Goal: Information Seeking & Learning: Find specific fact

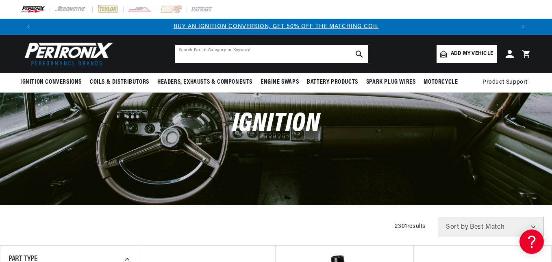
click at [249, 55] on input "text" at bounding box center [271, 54] width 193 height 18
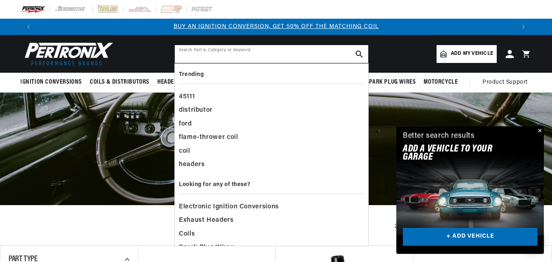
paste input "399597R91"
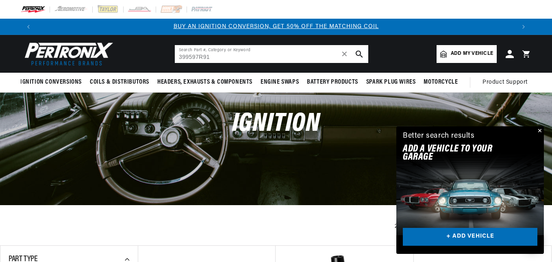
type input "399597R91"
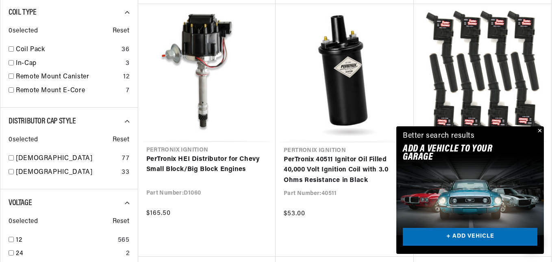
scroll to position [610, 0]
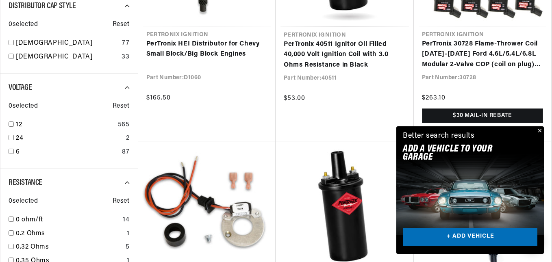
click at [539, 129] on button "Close" at bounding box center [539, 131] width 10 height 10
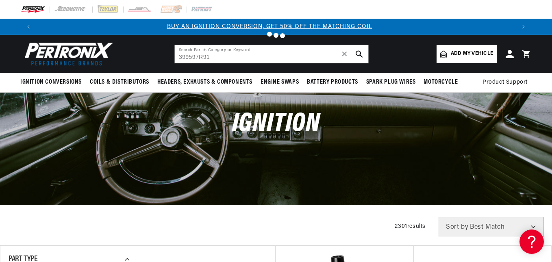
scroll to position [0, 0]
click at [51, 81] on div at bounding box center [276, 131] width 552 height 262
click at [345, 55] on div at bounding box center [276, 131] width 552 height 262
click at [37, 82] on div at bounding box center [276, 131] width 552 height 262
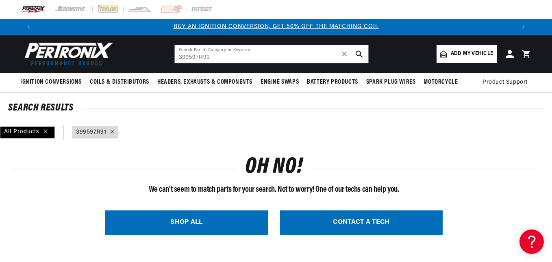
scroll to position [122, 0]
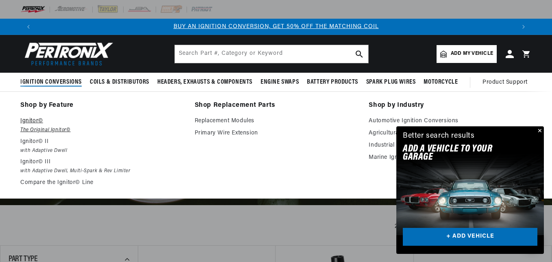
click at [38, 127] on em "The Original Ignitor©" at bounding box center [101, 130] width 163 height 9
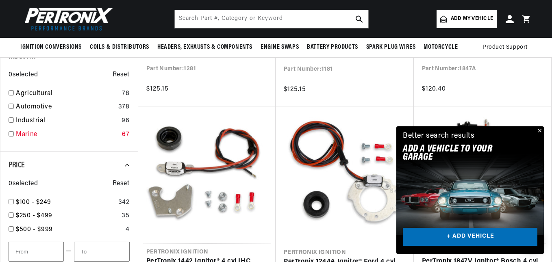
scroll to position [366, 0]
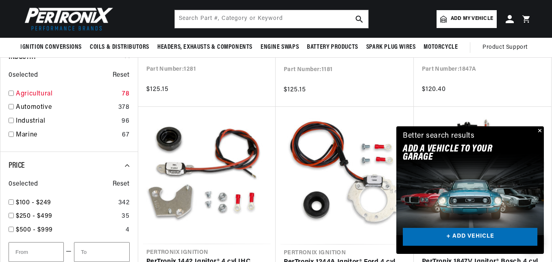
click at [9, 93] on input "checkbox" at bounding box center [11, 93] width 5 height 5
checkbox input "true"
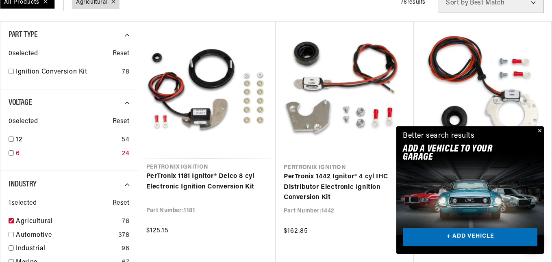
scroll to position [244, 0]
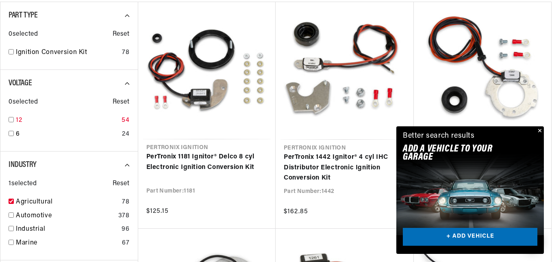
click at [12, 118] on input "checkbox" at bounding box center [11, 119] width 5 height 5
checkbox input "true"
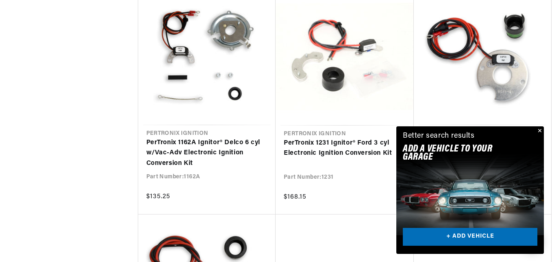
scroll to position [732, 0]
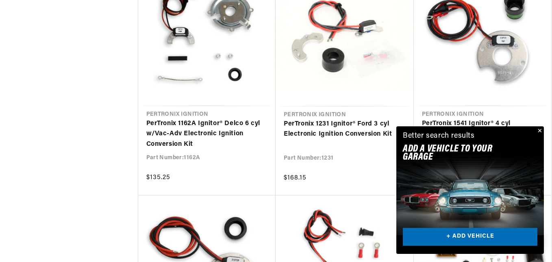
click at [541, 129] on button "Close" at bounding box center [539, 131] width 10 height 10
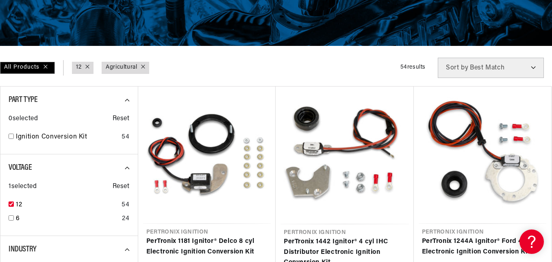
scroll to position [163, 0]
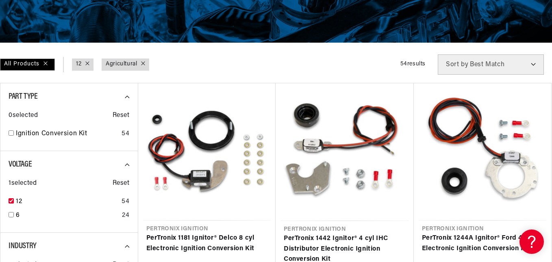
click at [486, 59] on select "Best Match Featured Name, A-Z Name, Z-A Price, Low to High Price, High to Low" at bounding box center [491, 64] width 106 height 20
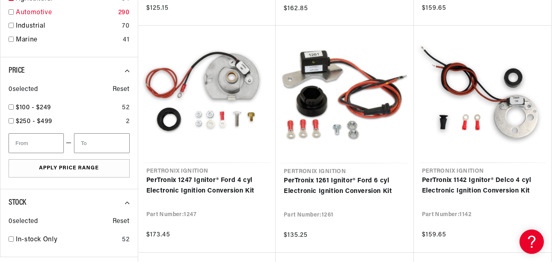
scroll to position [488, 0]
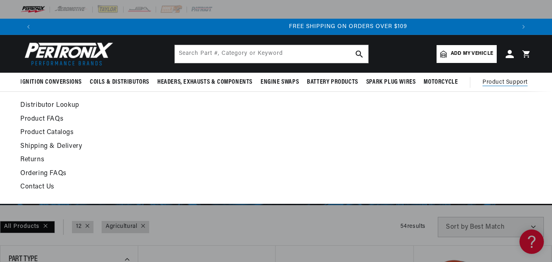
click at [505, 79] on span "Product Support" at bounding box center [504, 82] width 45 height 9
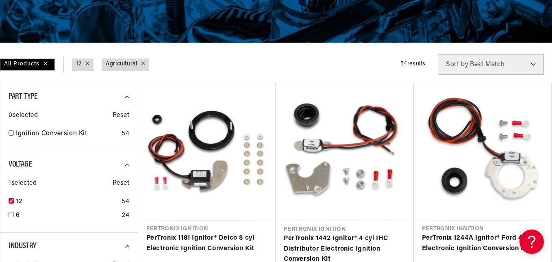
scroll to position [0, 958]
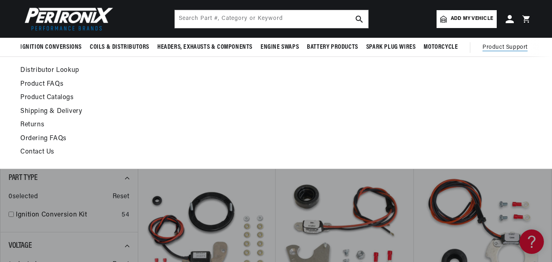
click at [34, 70] on link "Distributor Lookup" at bounding box center [206, 70] width 372 height 11
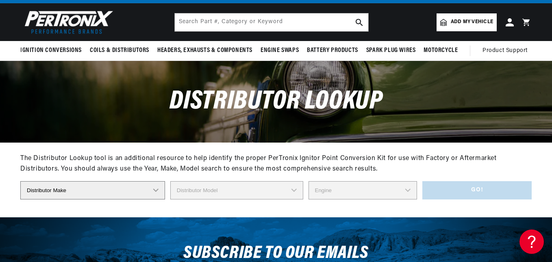
scroll to position [41, 0]
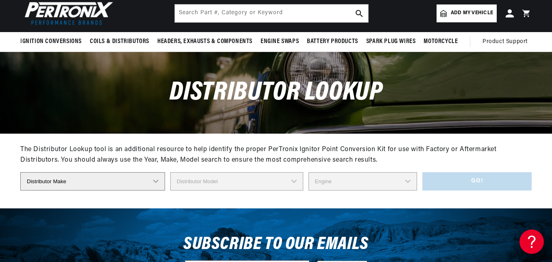
click at [88, 180] on select "Distributor Make Accel Aldon Autolite Bosch Century Chrysler Clark Colt Contine…" at bounding box center [92, 181] width 145 height 18
select select "IHC"
click at [20, 172] on select "Distributor Make Accel Aldon Autolite Bosch Century Chrysler Clark Colt Contine…" at bounding box center [92, 181] width 145 height 18
click at [241, 182] on select "Distributor Model 170105-C91 170216-C91 170344-C91 170345-C91 170571-C92 170770…" at bounding box center [236, 181] width 133 height 18
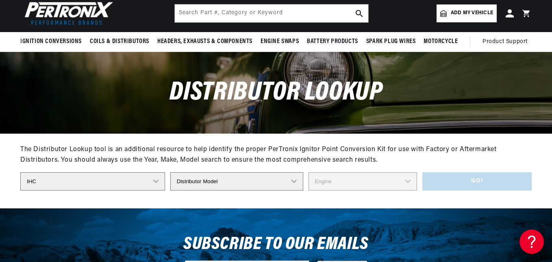
drag, startPoint x: 232, startPoint y: 183, endPoint x: 349, endPoint y: 198, distance: 117.6
click at [349, 198] on div "The Distributor Lookup tool is an additional resource to help identify the prop…" at bounding box center [275, 170] width 511 height 75
click at [246, 182] on select "Distributor Model 170105-C91 170216-C91 170344-C91 170345-C91 170571-C92 170770…" at bounding box center [236, 181] width 133 height 18
click at [219, 187] on select "Distributor Model 170105-C91 170216-C91 170344-C91 170345-C91 170571-C92 170770…" at bounding box center [236, 181] width 133 height 18
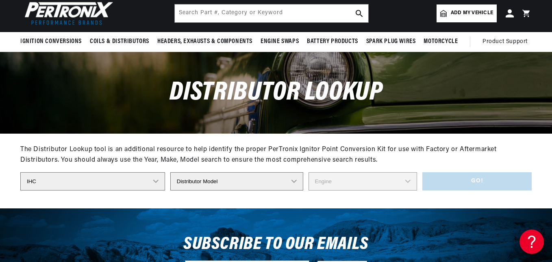
scroll to position [0, 479]
click at [424, 159] on div "The Distributor Lookup tool is an additional resource to help identify the prop…" at bounding box center [275, 155] width 511 height 21
click at [81, 181] on select "Distributor Make Accel Aldon Autolite Bosch Century Chrysler Clark Colt Contine…" at bounding box center [92, 181] width 145 height 18
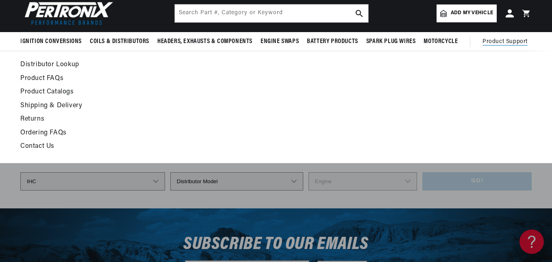
click at [45, 145] on link "Contact Us" at bounding box center [206, 146] width 372 height 11
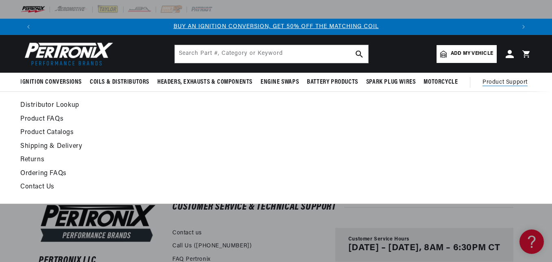
click at [60, 132] on link "Product Catalogs" at bounding box center [206, 132] width 372 height 11
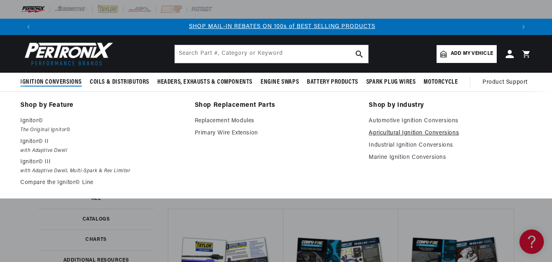
scroll to position [0, 479]
click at [390, 133] on link "Agricultural Ignition Conversions" at bounding box center [450, 133] width 163 height 10
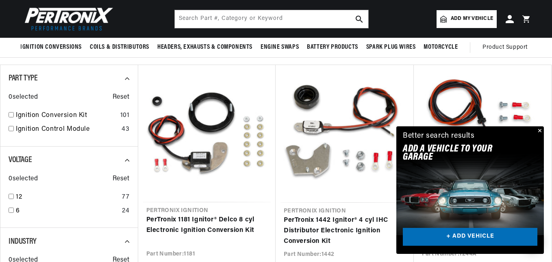
scroll to position [0, 958]
click at [540, 129] on button "Close" at bounding box center [539, 131] width 10 height 10
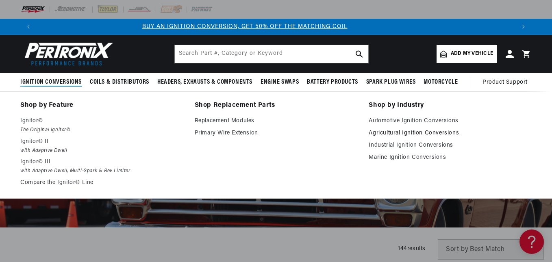
scroll to position [0, 0]
click at [406, 130] on link "Agricultural Ignition Conversions" at bounding box center [450, 133] width 163 height 10
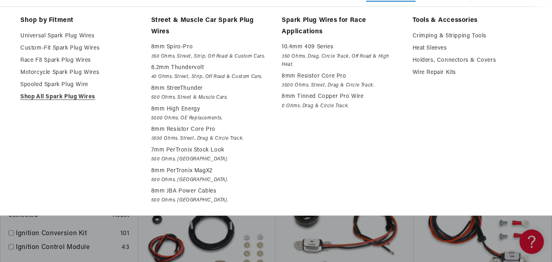
scroll to position [81, 0]
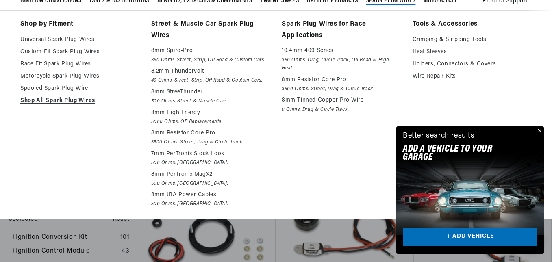
click at [60, 114] on li "Shop by Fitment Universal Spark Plug Wires Custom-Fit Spark Plug Wires Race Fit…" at bounding box center [79, 115] width 119 height 192
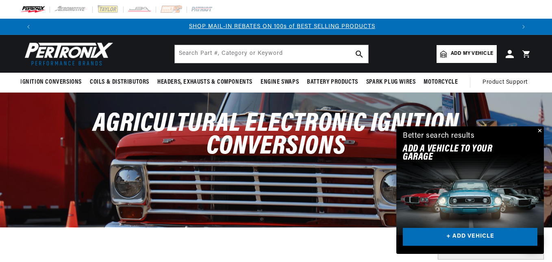
scroll to position [0, 479]
click at [540, 128] on button "Close" at bounding box center [539, 131] width 10 height 10
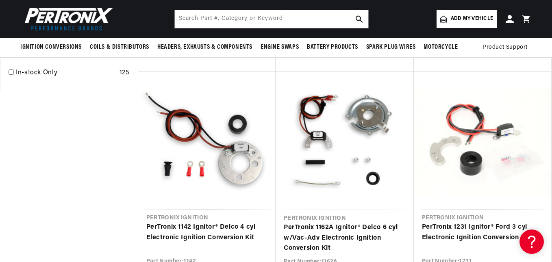
scroll to position [0, 0]
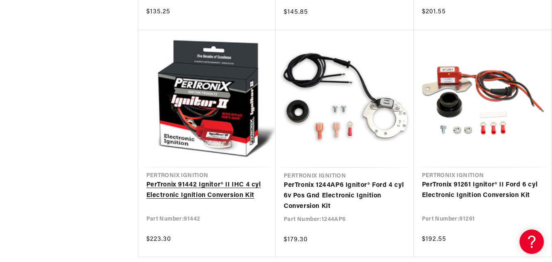
scroll to position [0, 479]
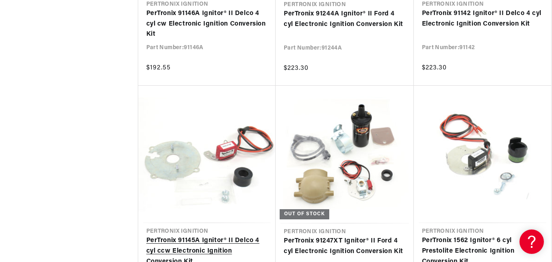
scroll to position [2723, 0]
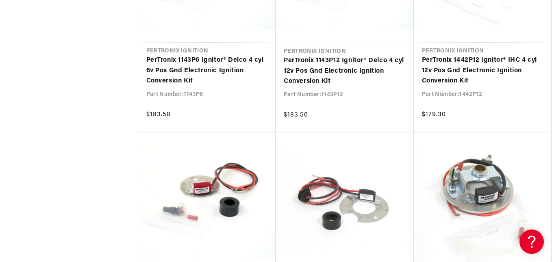
scroll to position [4471, 0]
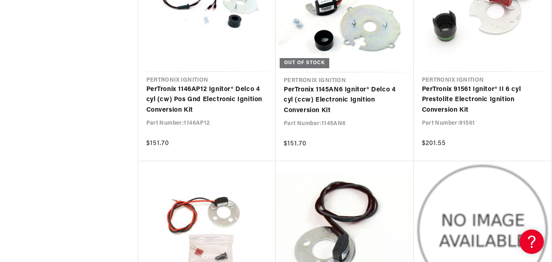
scroll to position [0, 958]
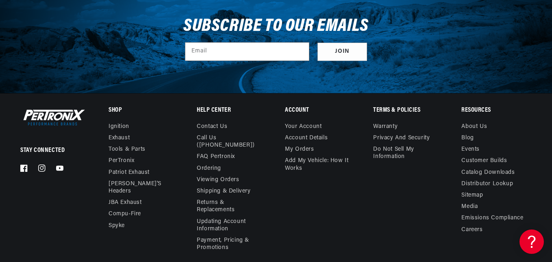
scroll to position [11906, 0]
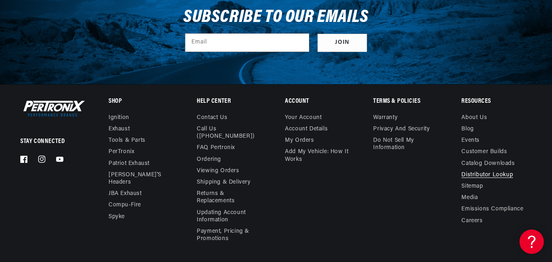
click at [504, 176] on link "Distributor Lookup" at bounding box center [487, 174] width 52 height 11
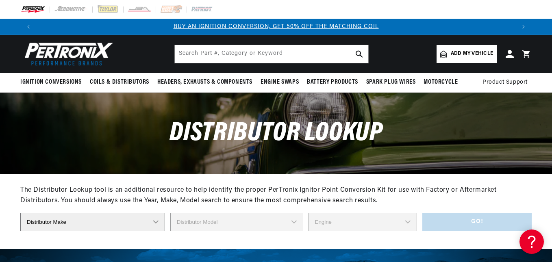
click at [122, 222] on select "Distributor Make Accel [PERSON_NAME] Autolite Bosch Century Chrysler Clark Colt…" at bounding box center [92, 222] width 145 height 18
select select "IHC"
click at [20, 213] on select "Distributor Make Accel [PERSON_NAME] Autolite Bosch Century Chrysler Clark Colt…" at bounding box center [92, 222] width 145 height 18
click at [195, 223] on select "Distributor Model 170105-C91 170216-C91 170344-C91 170345-C91 170571-C92 170770…" at bounding box center [236, 222] width 133 height 18
select select "353898-R1"
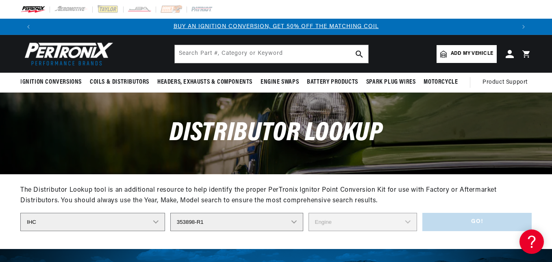
click at [170, 213] on select "Distributor Model 170105-C91 170216-C91 170344-C91 170345-C91 170571-C92 170770…" at bounding box center [236, 222] width 133 height 18
click at [329, 221] on select "Engine 4" at bounding box center [362, 222] width 109 height 18
select select "4"
click at [308, 213] on select "Engine 4" at bounding box center [362, 222] width 109 height 18
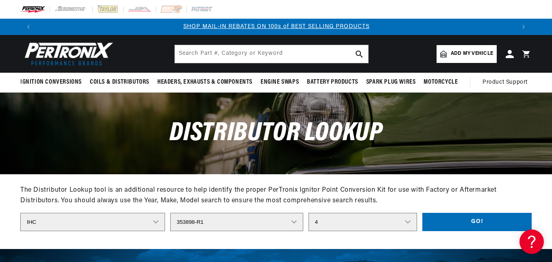
scroll to position [0, 479]
click at [442, 222] on button "Go!" at bounding box center [476, 222] width 109 height 18
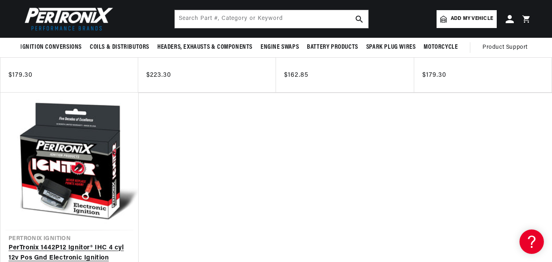
scroll to position [325, 0]
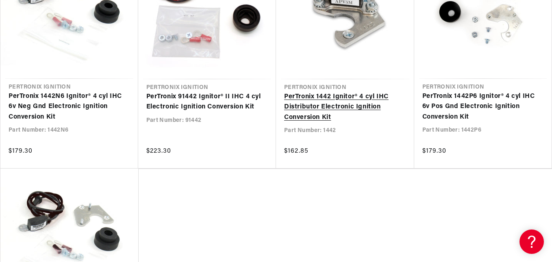
click at [327, 112] on link "PerTronix 1442 Ignitor® 4 cyl IHC Distributor Electronic Ignition Conversion Kit" at bounding box center [345, 107] width 122 height 31
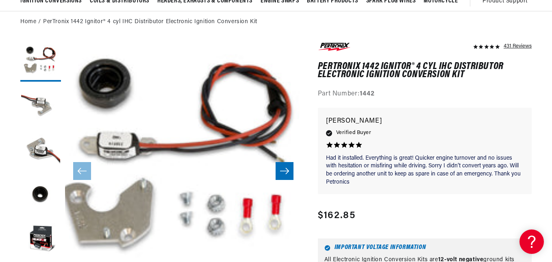
scroll to position [122, 0]
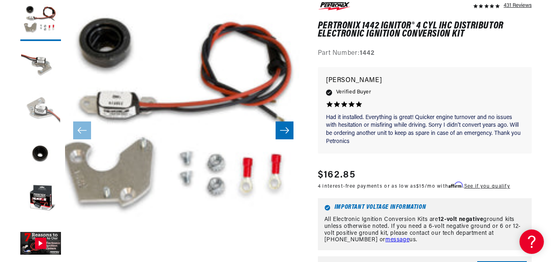
click at [43, 111] on button "Load image 3 in gallery view" at bounding box center [40, 110] width 41 height 41
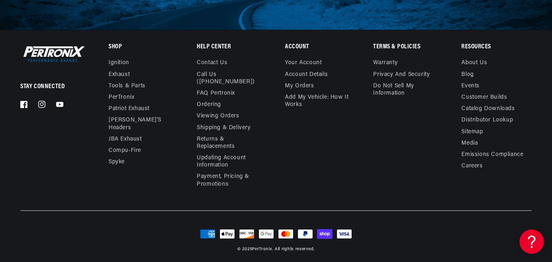
scroll to position [2054, 0]
click at [487, 123] on link "Distributor Lookup" at bounding box center [487, 119] width 52 height 11
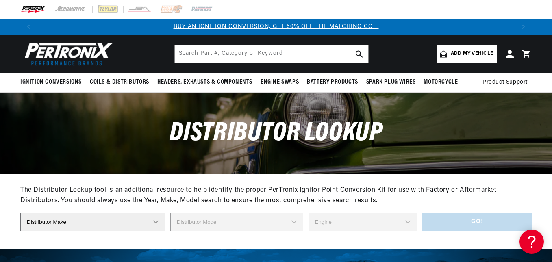
click at [132, 228] on select "Distributor Make Accel [PERSON_NAME] Autolite Bosch Century Chrysler Clark Colt…" at bounding box center [92, 222] width 145 height 18
click at [20, 213] on select "Distributor Make Accel [PERSON_NAME] Autolite Bosch Century Chrysler Clark Colt…" at bounding box center [92, 222] width 145 height 18
click at [62, 222] on select "Distributor Make Accel [PERSON_NAME] Autolite Bosch Century Chrysler Clark Colt…" at bounding box center [92, 222] width 145 height 18
click at [20, 213] on select "Distributor Make Accel [PERSON_NAME] Autolite Bosch Century Chrysler Clark Colt…" at bounding box center [92, 222] width 145 height 18
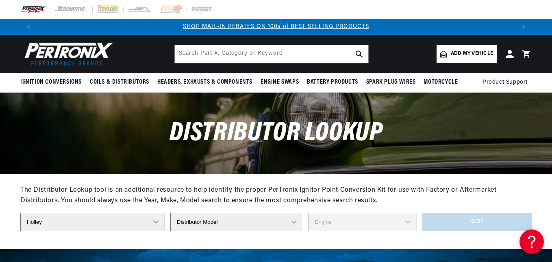
click at [55, 222] on select "Distributor Make Accel [PERSON_NAME] Autolite Bosch Century Chrysler Clark Colt…" at bounding box center [92, 222] width 145 height 18
select select "IHC"
click at [20, 213] on select "Distributor Make Accel [PERSON_NAME] Autolite Bosch Century Chrysler Clark Colt…" at bounding box center [92, 222] width 145 height 18
click at [226, 231] on select "Distributor Model 170105-C91 170216-C91 170344-C91 170345-C91 170571-C92 170770…" at bounding box center [236, 222] width 133 height 18
drag, startPoint x: 219, startPoint y: 223, endPoint x: 202, endPoint y: 221, distance: 17.2
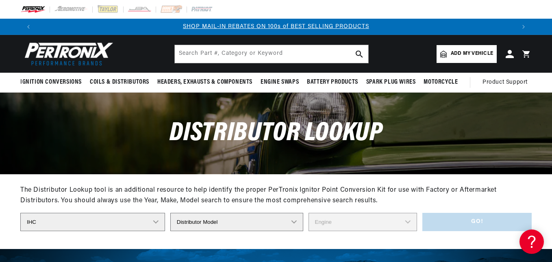
click at [203, 223] on select "Distributor Model 170105-C91 170216-C91 170344-C91 170345-C91 170571-C92 170770…" at bounding box center [236, 222] width 133 height 18
click at [234, 213] on select "Distributor Model 170105-C91 170216-C91 170344-C91 170345-C91 170571-C92 170770…" at bounding box center [236, 222] width 133 height 18
select select "368051R1"
click at [170, 213] on select "Distributor Model 170105-C91 170216-C91 170344-C91 170345-C91 170571-C92 170770…" at bounding box center [236, 222] width 133 height 18
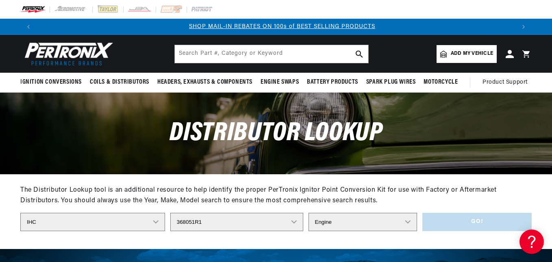
scroll to position [0, 479]
click at [397, 217] on select "Engine 6" at bounding box center [362, 222] width 109 height 18
select select "6"
click at [308, 213] on select "Engine 6" at bounding box center [362, 222] width 109 height 18
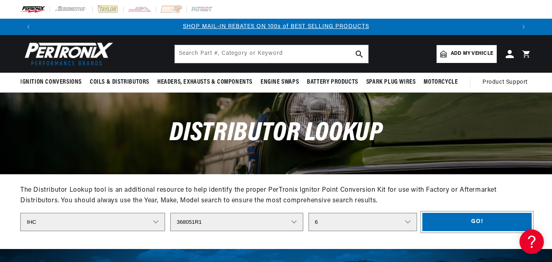
click at [451, 222] on button "Go!" at bounding box center [476, 222] width 109 height 18
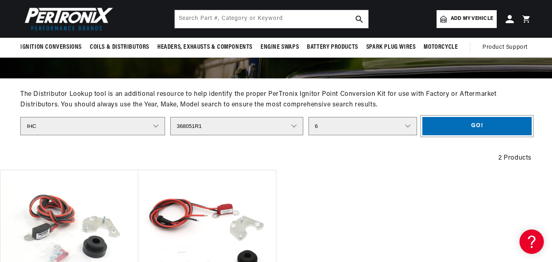
scroll to position [81, 0]
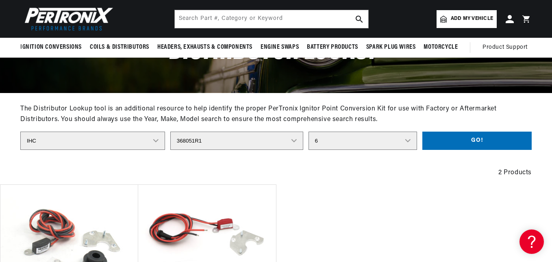
click at [254, 141] on select "Distributor Model 170105-C91 170216-C91 170344-C91 170345-C91 170571-C92 170770…" at bounding box center [236, 141] width 133 height 18
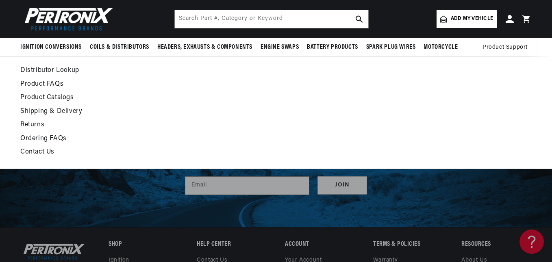
scroll to position [562, 0]
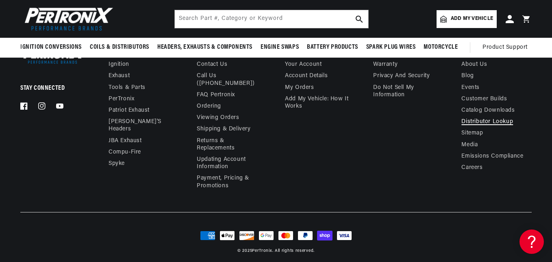
click at [480, 120] on link "Distributor Lookup" at bounding box center [487, 121] width 52 height 11
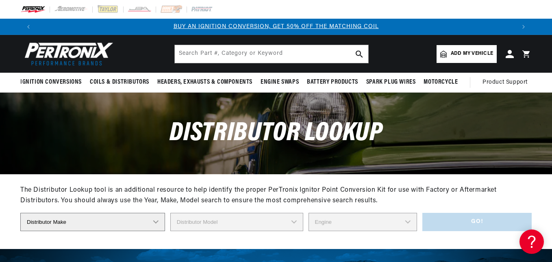
click at [110, 220] on select "Distributor Make Accel [PERSON_NAME] Autolite Bosch Century Chrysler Clark Colt…" at bounding box center [92, 222] width 145 height 18
select select "IHC"
click at [20, 213] on select "Distributor Make Accel [PERSON_NAME] Autolite Bosch Century Chrysler Clark Colt…" at bounding box center [92, 222] width 145 height 18
click at [233, 223] on select "Distributor Model 170105-C91 170216-C91 170344-C91 170345-C91 170571-C92 170770…" at bounding box center [236, 222] width 133 height 18
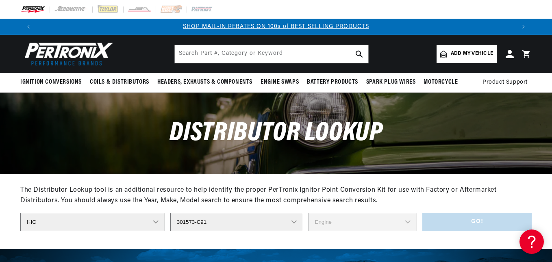
click at [277, 222] on select "Distributor Model 170105-C91 170216-C91 170344-C91 170345-C91 170571-C92 170770…" at bounding box center [236, 222] width 133 height 18
click at [275, 221] on select "Distributor Model 170105-C91 170216-C91 170344-C91 170345-C91 170571-C92 170770…" at bounding box center [236, 222] width 133 height 18
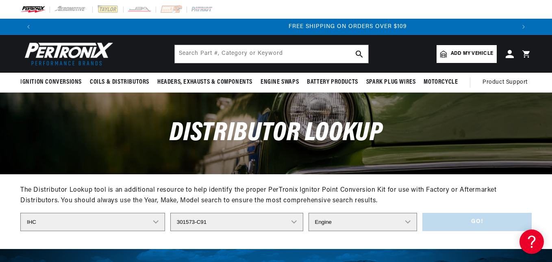
click at [213, 222] on select "Distributor Model 170105-C91 170216-C91 170344-C91 170345-C91 170571-C92 170770…" at bounding box center [236, 222] width 133 height 18
select select "368051R1"
click at [170, 213] on select "Distributor Model 170105-C91 170216-C91 170344-C91 170345-C91 170571-C92 170770…" at bounding box center [236, 222] width 133 height 18
click at [405, 218] on select "Engine 6" at bounding box center [362, 222] width 109 height 18
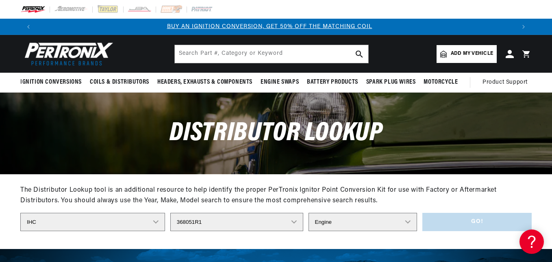
scroll to position [0, 0]
select select "6"
click at [308, 213] on select "Engine 6" at bounding box center [362, 222] width 109 height 18
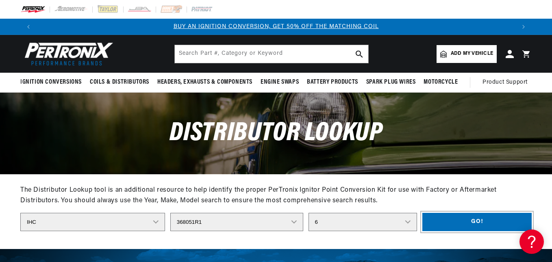
click at [440, 220] on button "Go!" at bounding box center [476, 222] width 109 height 18
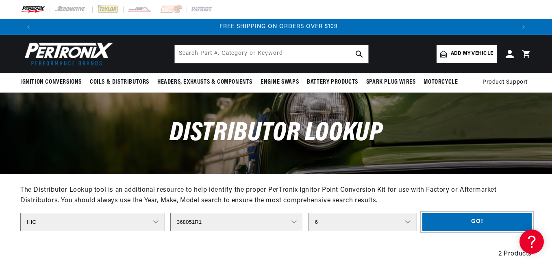
scroll to position [0, 958]
